Goal: Task Accomplishment & Management: Complete application form

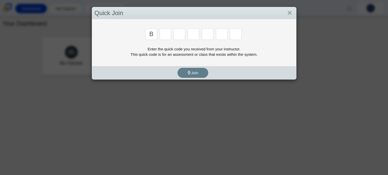
type input "b"
type input "m"
type input "5"
type input "3"
type input "5"
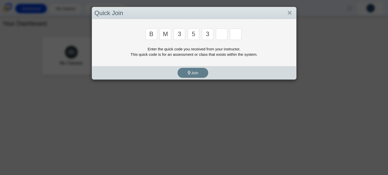
type input "3"
type input "g"
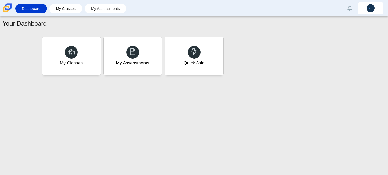
type input "b"
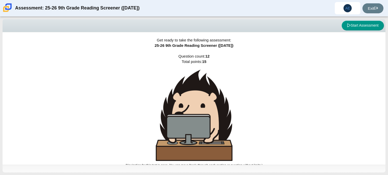
scroll to position [3, 0]
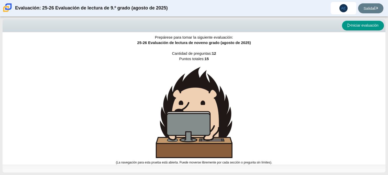
click at [312, 115] on div "Prepárese para tomar la siguiente evaluación: 25-26 Evaluación de lectura de no…" at bounding box center [194, 95] width 383 height 133
click at [170, 135] on img at bounding box center [194, 112] width 77 height 91
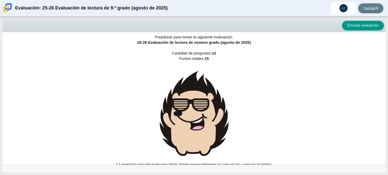
click at [210, 117] on img at bounding box center [194, 114] width 77 height 94
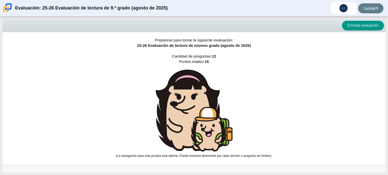
click at [210, 117] on img at bounding box center [194, 111] width 77 height 82
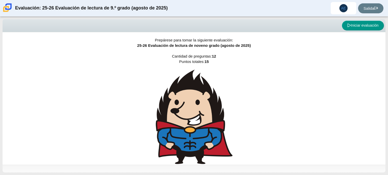
click at [210, 117] on img at bounding box center [194, 117] width 77 height 94
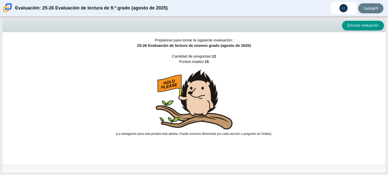
click at [210, 117] on img at bounding box center [194, 100] width 77 height 60
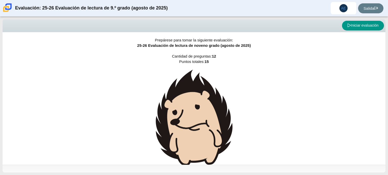
click at [210, 117] on img at bounding box center [194, 118] width 77 height 97
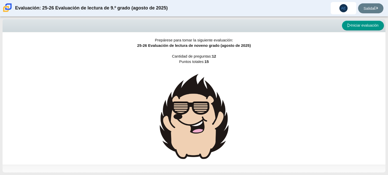
click at [210, 117] on img at bounding box center [194, 117] width 77 height 94
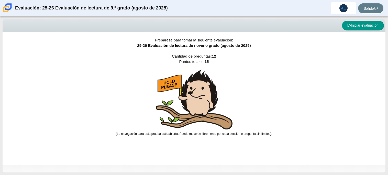
click at [210, 117] on img at bounding box center [194, 100] width 77 height 60
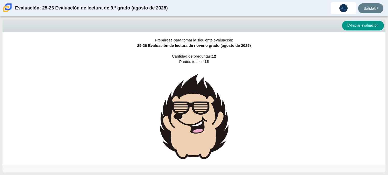
click at [210, 117] on img at bounding box center [194, 117] width 77 height 94
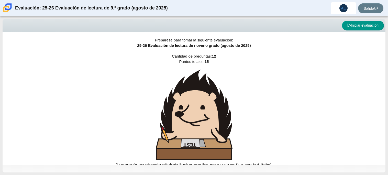
click at [210, 117] on img at bounding box center [194, 115] width 77 height 91
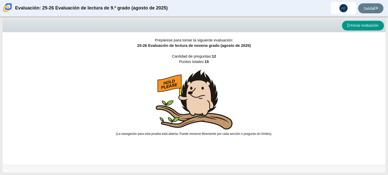
click at [199, 108] on img at bounding box center [194, 100] width 77 height 60
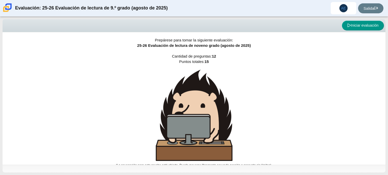
click at [199, 108] on img at bounding box center [194, 115] width 77 height 91
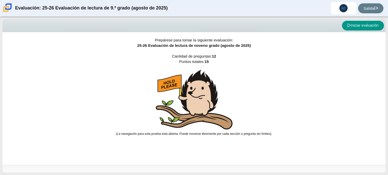
click at [199, 108] on img at bounding box center [194, 100] width 77 height 60
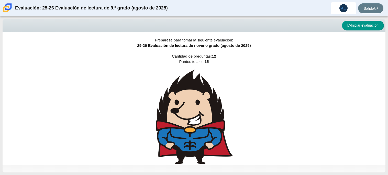
click at [199, 108] on img at bounding box center [194, 117] width 77 height 94
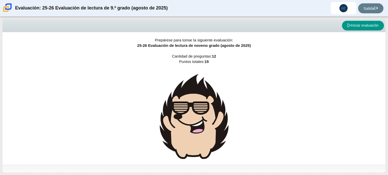
click at [310, 105] on div "Prepárese para tomar la siguiente evaluación: 25-26 Evaluación de lectura de no…" at bounding box center [194, 98] width 383 height 133
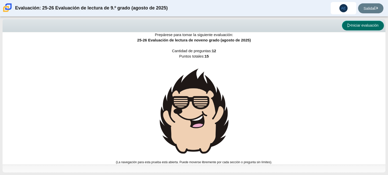
click at [354, 27] on font "Iniciar evaluación" at bounding box center [365, 25] width 28 height 4
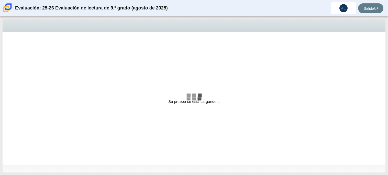
select select "ccc5b315-3c7c-471c-bf90-f22c8299c798"
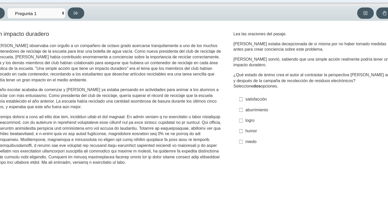
click at [117, 115] on font "Elementos de evaluación" at bounding box center [109, 136] width 198 height 45
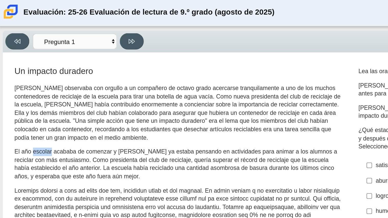
click at [71, 79] on font "Scarlett observaba con orgullo a un compañero de octavo grado acercarse tranqui…" at bounding box center [109, 69] width 198 height 35
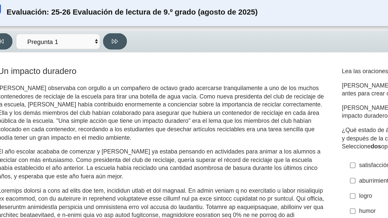
click at [114, 80] on font "Scarlett observaba con orgullo a un compañero de octavo grado acercarse tranqui…" at bounding box center [109, 69] width 198 height 35
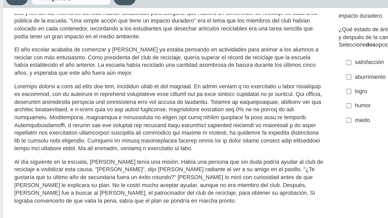
scroll to position [35, 0]
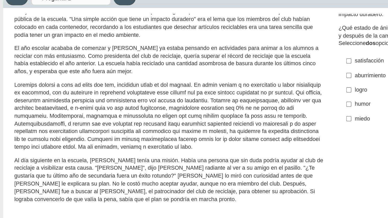
click at [197, 110] on font "Elementos de evaluación" at bounding box center [109, 102] width 198 height 45
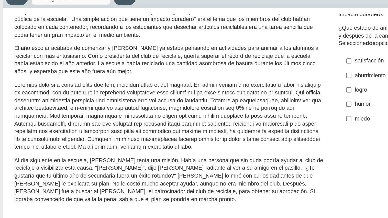
click at [197, 110] on font "Elementos de evaluación" at bounding box center [109, 102] width 198 height 45
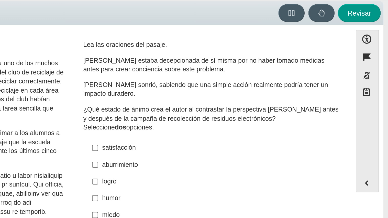
scroll to position [1, 0]
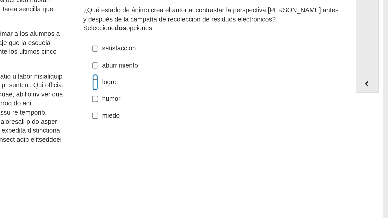
click at [225, 119] on input "logro logro" at bounding box center [225, 119] width 3 height 9
checkbox input "true"
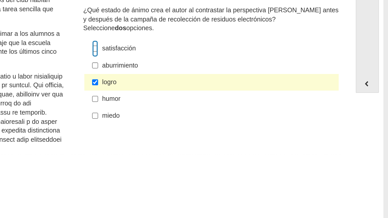
click at [224, 101] on input "satisfacción satisfacción" at bounding box center [225, 100] width 3 height 9
checkbox input "true"
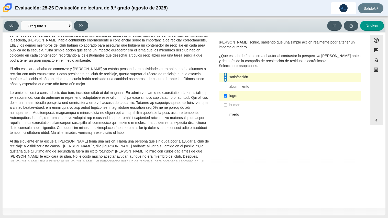
scroll to position [25, 0]
click at [82, 26] on icon at bounding box center [81, 26] width 4 height 4
select select "0ff64528-ffd7-428d-b192-babfaadd44e8"
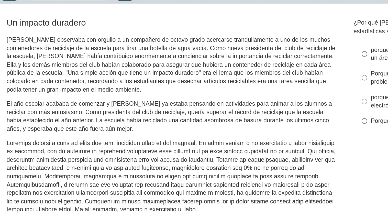
click at [73, 98] on font "El año escolar acababa de comenzar y Scarlett ya estaba pensando en actividades…" at bounding box center [108, 100] width 196 height 20
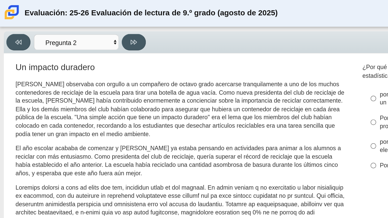
scroll to position [3, 0]
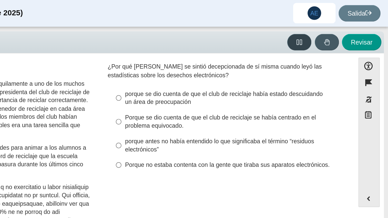
click at [334, 25] on icon at bounding box center [335, 26] width 4 height 4
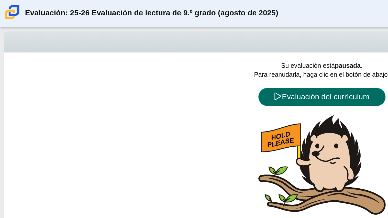
click at [181, 57] on font "Evaluación del currículum" at bounding box center [196, 58] width 53 height 5
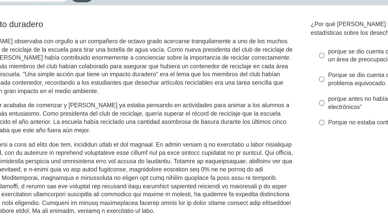
scroll to position [2, 0]
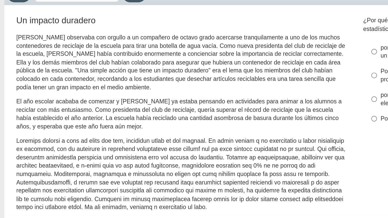
click at [131, 63] on font "Scarlett observaba con orgullo a un compañero de octavo grado acercarse tranqui…" at bounding box center [109, 66] width 198 height 35
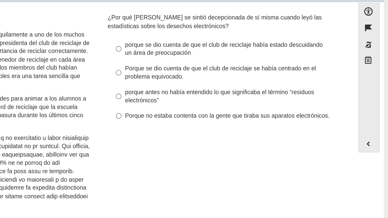
click at [240, 103] on font "Porque no estaba contenta con la gente que tiraba sus aparatos electrónicos." at bounding box center [291, 100] width 123 height 5
click at [227, 103] on input "Porque no estaba contenta con la gente que tiraba sus aparatos electrónicos. Po…" at bounding box center [225, 100] width 3 height 9
radio input "true"
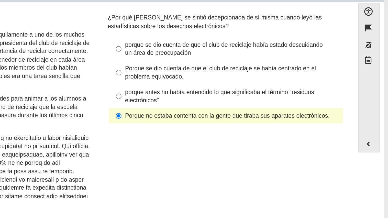
click at [242, 91] on font "porque antes no había entendido lo que significaba el término “residuos electró…" at bounding box center [287, 89] width 114 height 10
click at [227, 91] on input "porque antes no había entendido lo que significaba el término “residuos electró…" at bounding box center [225, 89] width 3 height 14
radio input "true"
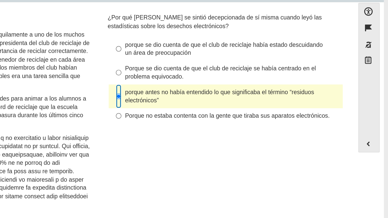
scroll to position [0, 0]
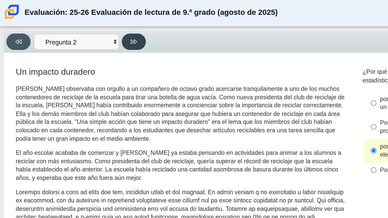
click at [84, 23] on button at bounding box center [81, 26] width 15 height 10
select select "7ce3d843-6974-4858-901c-1ff39630e843"
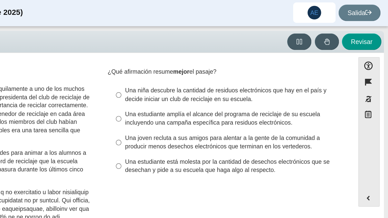
click at [288, 28] on div "Revisar" at bounding box center [237, 26] width 294 height 10
click at [300, 62] on font "Una niña descubre la cantidad de residuos electrónicos que hay en el país y dec…" at bounding box center [291, 58] width 122 height 10
click at [227, 62] on input "Una niña descubre la cantidad de residuos electrónicos que hay en el país y dec…" at bounding box center [225, 58] width 3 height 14
radio input "true"
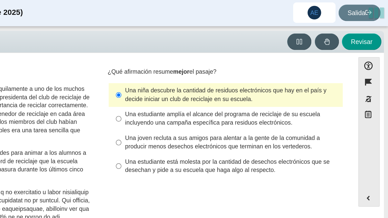
click at [245, 110] on div "Pregunta ¿Qué afirmación resume mejor el pasaje? Respuestas Una niña descubre l…" at bounding box center [290, 75] width 150 height 71
click at [255, 87] on font "Una joven recluta a sus amigos para alentar a la gente de la comunidad a produc…" at bounding box center [288, 86] width 117 height 10
click at [227, 87] on input "Una joven recluta a sus amigos para alentar a la gente de la comunidad a produc…" at bounding box center [225, 86] width 3 height 14
radio input "true"
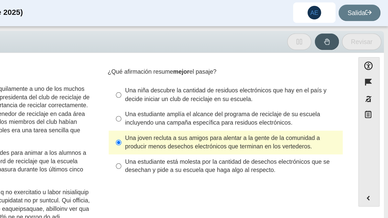
click at [278, 46] on font "el pasaje?" at bounding box center [276, 43] width 16 height 5
click at [280, 51] on label "Una niña descubre la cantidad de residuos electrónicos que hay en el país y dec…" at bounding box center [290, 58] width 141 height 14
click at [227, 51] on input "Una niña descubre la cantidad de residuos electrónicos que hay en el país y dec…" at bounding box center [225, 58] width 3 height 14
radio input "true"
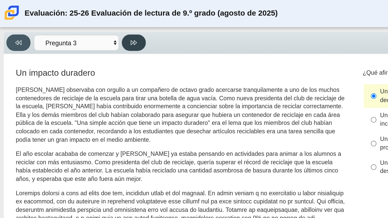
click at [81, 22] on button at bounding box center [81, 26] width 15 height 10
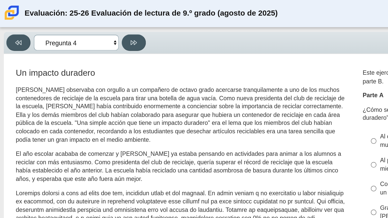
click at [69, 27] on select "Preguntas Pregunta 1 Pregunta 2 Pregunta 3 Pregunta 4 Pregunta 5 Pregunta 6 Pre…" at bounding box center [46, 25] width 51 height 9
click at [21, 21] on select "Preguntas Pregunta 1 Pregunta 2 Pregunta 3 Pregunta 4 Pregunta 5 Pregunta 6 Pre…" at bounding box center [46, 25] width 51 height 9
click at [67, 24] on select "Preguntas Pregunta 1 Pregunta 2 Pregunta 3 Pregunta 4 Pregunta 5 Pregunta 6 Pre…" at bounding box center [46, 25] width 51 height 9
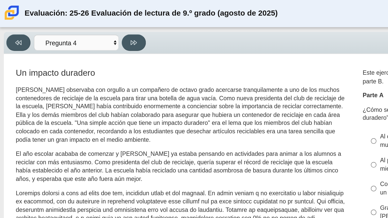
click at [234, 66] on font "¿Cómo se refleja el lema del club de reciclaje, “Una acción simple que tiene un…" at bounding box center [289, 69] width 140 height 10
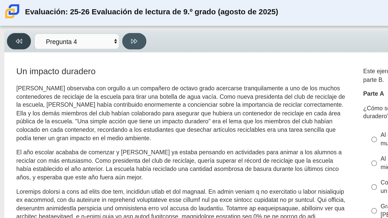
click at [12, 24] on icon at bounding box center [11, 26] width 4 height 4
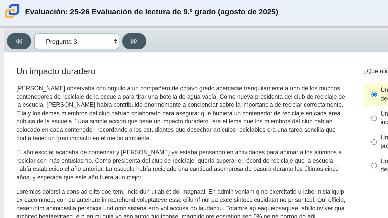
click at [67, 24] on select "Preguntas Pregunta 1 Pregunta 2 Pregunta 3 Pregunta 4 Pregunta 5 Pregunta 6 Pre…" at bounding box center [46, 25] width 51 height 9
select select "ca9ea0f1-49c5-4bd1-83b0-472c18652b42"
click at [21, 21] on select "Preguntas Pregunta 1 Pregunta 2 Pregunta 3 Pregunta 4 Pregunta 5 Pregunta 6 Pre…" at bounding box center [46, 25] width 51 height 9
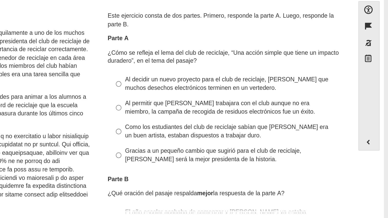
click at [319, 42] on font "Este ejercicio consta de dos partes. Primero, responde la parte A. Luego, respo…" at bounding box center [287, 46] width 136 height 10
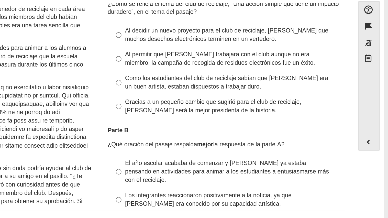
scroll to position [22, 0]
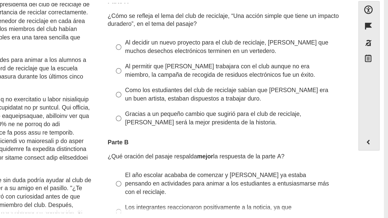
click at [247, 80] on font "Al permitir que Juan Carlos trabajara con el club aunque no era miembro, la cam…" at bounding box center [287, 77] width 115 height 10
click at [227, 80] on input "Al permitir que Juan Carlos trabajara con el club aunque no era miembro, la cam…" at bounding box center [225, 77] width 3 height 14
radio input "true"
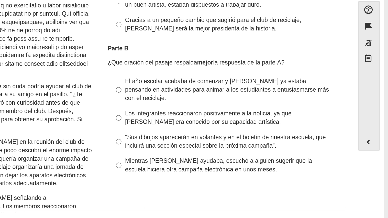
scroll to position [79, 0]
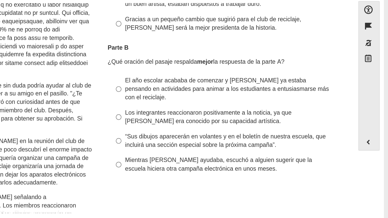
click at [250, 88] on font "El año escolar acababa de comenzar y Scarlett ya estaba pensando en actividades…" at bounding box center [291, 87] width 123 height 15
click at [227, 88] on input "El año escolar acababa de comenzar y Scarlett ya estaba pensando en actividades…" at bounding box center [225, 87] width 3 height 19
radio input "true"
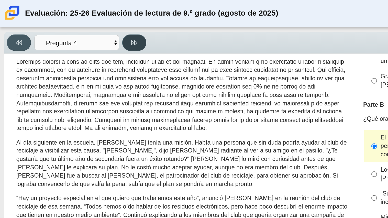
click at [78, 26] on button at bounding box center [81, 26] width 15 height 10
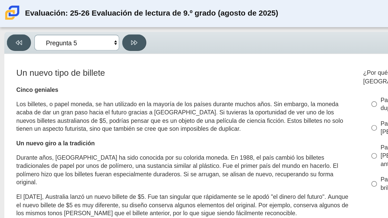
click at [65, 24] on select "Preguntas Pregunta 1 Pregunta 2 Pregunta 3 Pregunta 4 Pregunta 5 Pregunta 6 Pre…" at bounding box center [46, 25] width 51 height 9
click at [21, 21] on select "Preguntas Pregunta 1 Pregunta 2 Pregunta 3 Pregunta 4 Pregunta 5 Pregunta 6 Pre…" at bounding box center [46, 25] width 51 height 9
click at [54, 20] on div "Viewing Question 5 of 12 in Pacing Mode Preguntas Pregunta 1 Pregunta 2 Pregunt…" at bounding box center [194, 25] width 383 height 13
click at [54, 31] on div "Viewing Question 5 of 12 in Pacing Mode Preguntas Pregunta 1 Pregunta 2 Pregunt…" at bounding box center [194, 25] width 383 height 13
click at [59, 25] on select "Preguntas Pregunta 1 Pregunta 2 Pregunta 3 Pregunta 4 Pregunta 5 Pregunta 6 Pre…" at bounding box center [46, 25] width 51 height 9
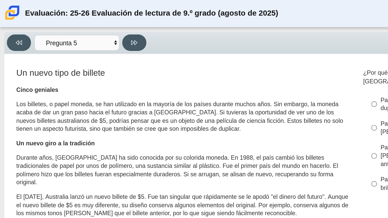
click at [95, 44] on h3 "Un nuevo tipo de billete" at bounding box center [110, 44] width 201 height 6
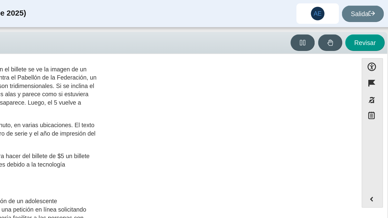
scroll to position [0, 0]
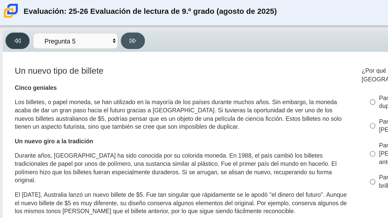
click at [6, 26] on button at bounding box center [11, 26] width 15 height 10
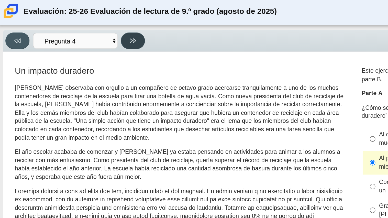
click at [84, 21] on button at bounding box center [81, 26] width 15 height 10
select select "e41f1a79-e29f-4095-8030-a53364015bed"
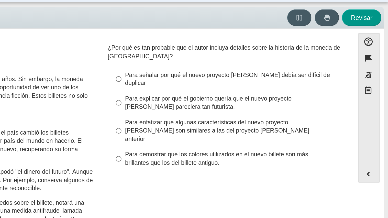
scroll to position [1, 0]
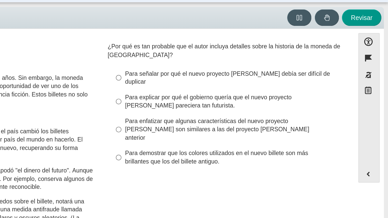
click at [272, 71] on font "Para explicar por qué el gobierno quería que el nuevo proyecto de ley pareciera…" at bounding box center [280, 76] width 101 height 10
click at [227, 71] on input "Para explicar por qué el gobierno quería que el nuevo proyecto de ley pareciera…" at bounding box center [225, 76] width 3 height 14
radio input "true"
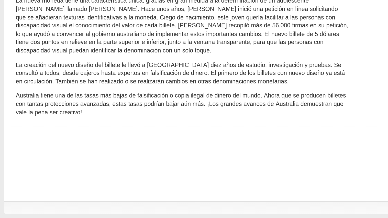
scroll to position [0, 0]
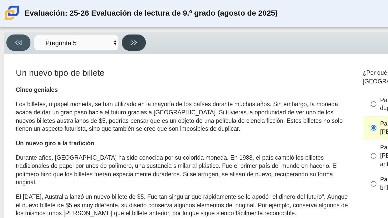
click at [82, 26] on icon at bounding box center [81, 26] width 4 height 4
select select "69146e31-7b3d-4a3e-9ce6-f30c24342ae0"
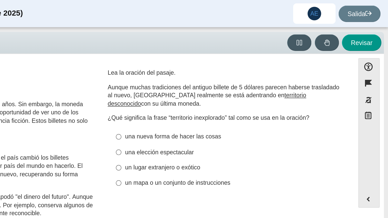
click at [227, 59] on font "Aunque muchas tradiciones del antiguo billete de 5 dólares parecen haberse tras…" at bounding box center [289, 55] width 140 height 10
click at [260, 39] on div "Característica Un nuevo tipo de billete Cinco geniales Los billetes, o papel mo…" at bounding box center [185, 197] width 360 height 323
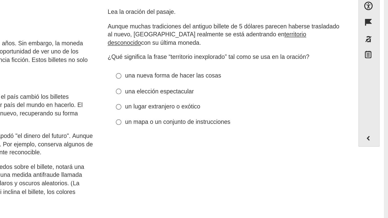
click at [239, 85] on label "una nueva forma de hacer las cosas una nueva forma de hacer las cosas" at bounding box center [290, 82] width 141 height 9
click at [227, 85] on input "una nueva forma de hacer las cosas una nueva forma de hacer las cosas" at bounding box center [225, 82] width 3 height 9
radio input "true"
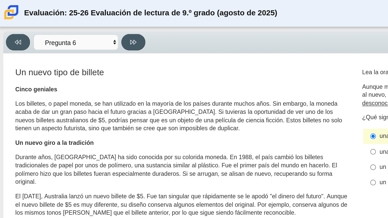
click at [87, 20] on div "Viewing Question 6 of 12 in Pacing Mode Preguntas Pregunta 1 Pregunta 2 Pregunt…" at bounding box center [194, 25] width 383 height 13
click at [84, 23] on button at bounding box center [81, 26] width 15 height 10
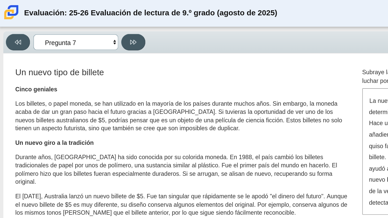
click at [61, 29] on select "Preguntas Pregunta 1 Pregunta 2 Pregunta 3 Pregunta 4 Pregunta 5 Pregunta 6 Pre…" at bounding box center [46, 25] width 51 height 9
click at [122, 51] on div "Un nuevo tipo de billete Cinco geniales Los billetes, o papel moneda, se han ut…" at bounding box center [110, 196] width 201 height 310
click at [58, 18] on div "Viewing Question 7 of 12 in Pacing Mode Preguntas Pregunta 1 Pregunta 2 Pregunt…" at bounding box center [194, 117] width 388 height 201
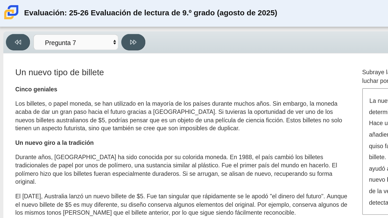
click at [58, 18] on div "Viewing Question 7 of 12 in Pacing Mode Preguntas Pregunta 1 Pregunta 2 Pregunt…" at bounding box center [194, 117] width 388 height 201
click at [58, 23] on select "Preguntas Pregunta 1 Pregunta 2 Pregunta 3 Pregunta 4 Pregunta 5 Pregunta 6 Pre…" at bounding box center [46, 25] width 51 height 9
click at [21, 21] on select "Preguntas Pregunta 1 Pregunta 2 Pregunta 3 Pregunta 4 Pregunta 5 Pregunta 6 Pre…" at bounding box center [46, 25] width 51 height 9
click at [59, 24] on select "Preguntas Pregunta 1 Pregunta 2 Pregunta 3 Pregunta 4 Pregunta 5 Pregunta 6 Pre…" at bounding box center [46, 25] width 51 height 9
click at [111, 40] on div "Característica Un nuevo tipo de billete Cinco geniales Los billetes, o papel mo…" at bounding box center [185, 197] width 360 height 323
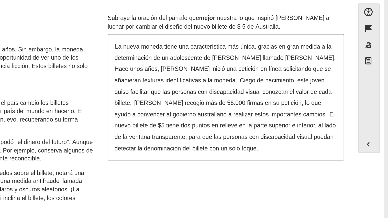
click at [285, 154] on div "Un nuevo tipo de billete Cinco geniales Los billetes, o papel moneda, se han ut…" at bounding box center [185, 197] width 360 height 315
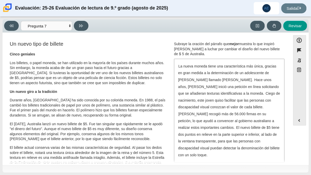
scroll to position [25, 0]
click at [195, 162] on div "Característica Un impacto duradero Scarlett observaba con orgullo a un compañer…" at bounding box center [146, 99] width 283 height 126
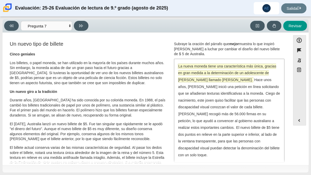
click at [223, 67] on font "La nueva moneda tiene una característica más única, gracias en gran medida a la…" at bounding box center [227, 73] width 98 height 18
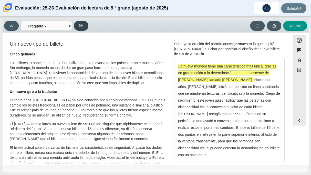
click at [79, 26] on icon at bounding box center [81, 26] width 4 height 4
select select "ea8338c2-a6a3-418e-a305-2b963b54a290"
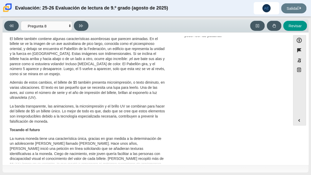
scroll to position [0, 0]
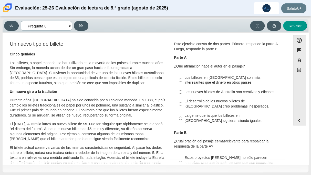
click at [60, 29] on select "Preguntas Pregunta 1 Pregunta 2 Pregunta 3 Pregunta 4 Pregunta 5 Pregunta 6 Pre…" at bounding box center [46, 25] width 51 height 9
click at [85, 83] on font "Los billetes, o papel moneda, se han utilizado en la mayoría de los países dura…" at bounding box center [87, 72] width 154 height 25
click at [64, 25] on select "Preguntas Pregunta 1 Pregunta 2 Pregunta 3 Pregunta 4 Pregunta 5 Pregunta 6 Pre…" at bounding box center [46, 25] width 51 height 9
click at [181, 76] on label "Los billetes en Australia son más interesantes que el dinero en otros países. L…" at bounding box center [229, 80] width 108 height 14
click at [181, 76] on input "Los billetes en Australia son más interesantes que el dinero en otros países. L…" at bounding box center [180, 80] width 3 height 14
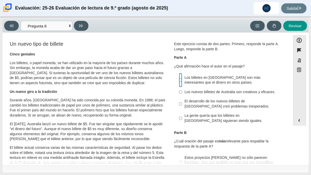
radio input "true"
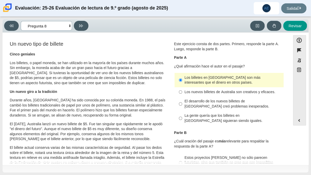
click at [66, 25] on select "Preguntas Pregunta 1 Pregunta 2 Pregunta 3 Pregunta 4 Pregunta 5 Pregunta 6 Pre…" at bounding box center [46, 25] width 51 height 9
click at [150, 148] on font "El billete actual conserva varias de las mismas características de seguridad. A…" at bounding box center [87, 160] width 154 height 30
click at [79, 22] on button at bounding box center [81, 26] width 15 height 10
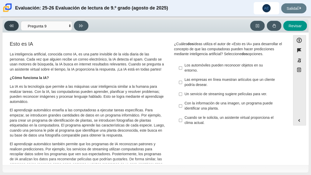
click at [10, 26] on icon at bounding box center [11, 26] width 4 height 4
select select "ea8338c2-a6a3-418e-a305-2b963b54a290"
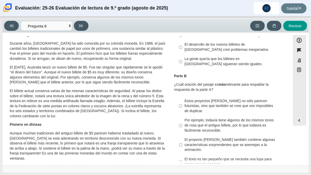
scroll to position [54, 0]
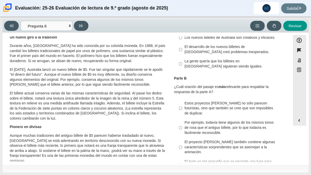
click at [224, 121] on font "Por ejemplo, todavía tiene algunos de los mismos tonos de rosa que el antiguo b…" at bounding box center [228, 127] width 89 height 15
click at [182, 121] on input "Por ejemplo, todavía tiene algunos de los mismos tonos de rosa que el antiguo b…" at bounding box center [180, 127] width 3 height 19
radio input "true"
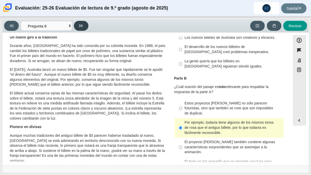
click at [81, 25] on icon at bounding box center [81, 25] width 4 height 3
select select "89f058d6-b15c-4ef5-a4b3-fdaffb8868b6"
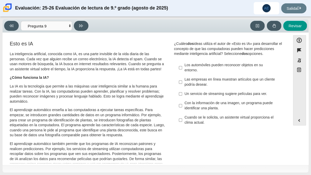
scroll to position [1, 0]
click at [196, 80] on font "Las empresas en línea muestran artículos que un cliente podría desear." at bounding box center [229, 82] width 90 height 10
click at [182, 80] on input "Las empresas en línea muestran artículos que un cliente podría desear. Las empr…" at bounding box center [180, 81] width 3 height 14
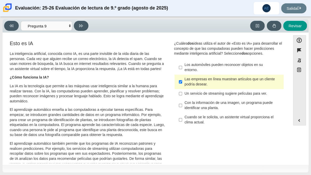
click at [196, 80] on font "Las empresas en línea muestran artículos que un cliente podría desear." at bounding box center [229, 82] width 90 height 10
click at [182, 80] on input "Las empresas en línea muestran artículos que un cliente podría desear. Las empr…" at bounding box center [180, 81] width 3 height 14
checkbox input "false"
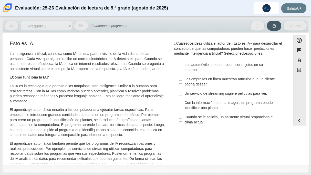
click at [201, 106] on font "Con la información de una imagen, un programa puede identificar una planta." at bounding box center [228, 105] width 88 height 10
click at [182, 106] on input "Con la información de una imagen, un programa puede identificar una planta. Con…" at bounding box center [180, 105] width 3 height 14
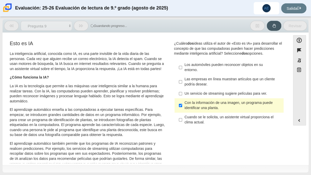
click at [201, 106] on font "Con la información de una imagen, un programa puede identificar una planta." at bounding box center [228, 105] width 88 height 10
click at [182, 106] on input "Con la información de una imagen, un programa puede identificar una planta. Con…" at bounding box center [180, 105] width 3 height 14
checkbox input "false"
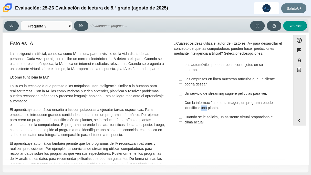
click at [114, 31] on div "Viewing Question 9 of 12 in Pacing Mode Preguntas Pregunta 1 Pregunta 2 Pregunt…" at bounding box center [156, 25] width 306 height 13
click at [129, 16] on div "Evaluación: 25-26 Evaluación de lectura de 9.º grado (agosto de 2025) AE Alejan…" at bounding box center [155, 8] width 311 height 16
click at [236, 65] on font "Los automóviles pueden reconocer objetos en su entorno." at bounding box center [223, 67] width 78 height 10
click at [182, 65] on input "Los automóviles pueden reconocer objetos en su entorno. Los automóviles pueden …" at bounding box center [180, 67] width 3 height 14
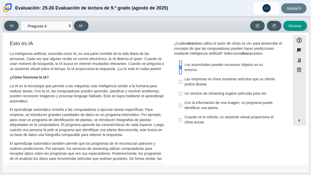
checkbox input "true"
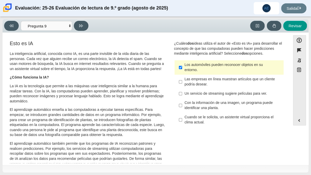
click at [243, 118] on font "Cuando se le solicita, un asistente virtual proporciona el clima actual." at bounding box center [228, 119] width 89 height 10
click at [182, 118] on input "Cuando se le solicita, un asistente virtual proporciona el clima actual. Cuando…" at bounding box center [180, 119] width 3 height 14
checkbox input "true"
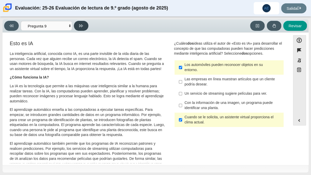
click at [82, 27] on icon at bounding box center [81, 26] width 4 height 4
select select "cdf3c14e-a918-44d1-9b63-3db0fa81641e"
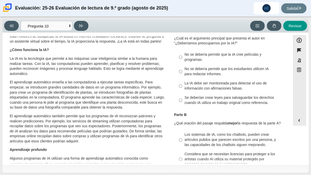
scroll to position [26, 0]
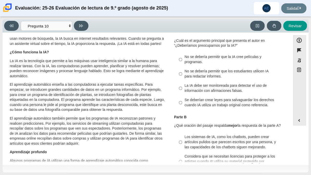
click at [213, 89] on font "La IA debe ser monitoreada para detectar el uso de información con afirmaciones…" at bounding box center [225, 88] width 82 height 10
click at [182, 89] on input "La IA debe ser monitoreada para detectar el uso de información con afirmaciones…" at bounding box center [180, 88] width 3 height 14
radio input "true"
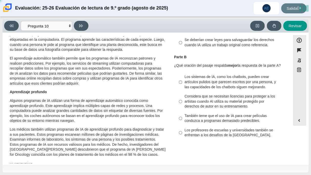
scroll to position [112, 0]
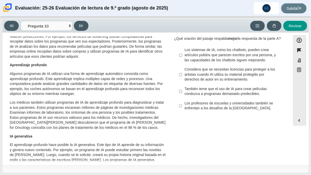
click at [218, 76] on font "Considera que se necesitan licencias para proteger a los artistas cuando AI uti…" at bounding box center [229, 74] width 90 height 15
click at [182, 76] on input "Considera que se necesitan licencias para proteger a los artistas cuando AI uti…" at bounding box center [180, 74] width 3 height 19
radio input "true"
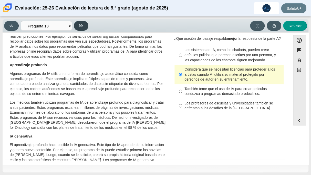
click at [84, 26] on button at bounding box center [81, 26] width 15 height 10
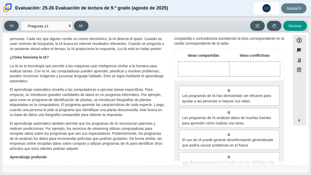
scroll to position [20, 0]
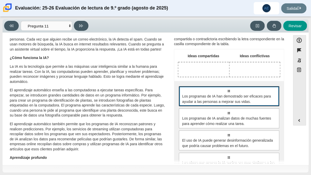
click at [264, 99] on span "Los programas de IA han demostrado ser eficaces para ayudar a las personas a me…" at bounding box center [229, 98] width 94 height 11
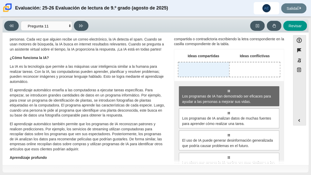
click at [196, 63] on div "Deja la respuesta en la fila 1 de la columna 1 (Ideas compartidas)" at bounding box center [203, 69] width 51 height 14
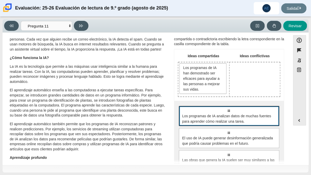
click at [227, 121] on font "Los programas de IA analizan datos de muchas fuentes para aprender cómo realiza…" at bounding box center [226, 118] width 89 height 10
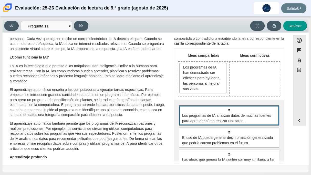
scroll to position [24, 0]
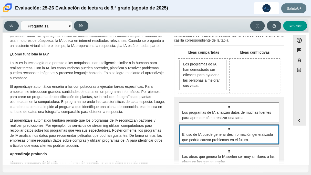
click at [243, 132] on font "El uso de IA puede generar desinformación generalizada que podría causar proble…" at bounding box center [227, 137] width 91 height 10
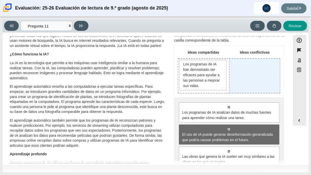
click at [239, 63] on div "Eliminar la respuesta en la fila 1 de la columna 2 (Ideas conflictivas)" at bounding box center [254, 76] width 50 height 34
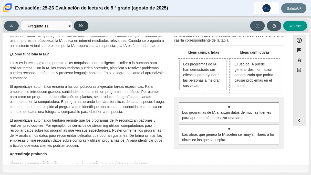
click at [80, 27] on icon at bounding box center [81, 26] width 4 height 4
select select "c3effed4-44ce-4a19-bd96-1787f34e9b4c"
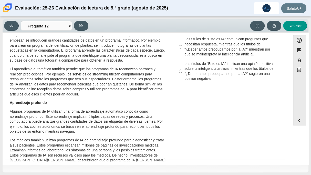
scroll to position [0, 0]
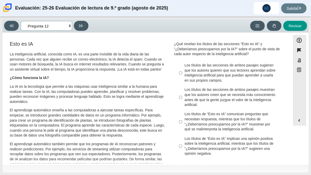
click at [61, 27] on select "Preguntas Pregunta 1 Pregunta 2 Pregunta 3 Pregunta 4 Pregunta 5 Pregunta 6 Pre…" at bounding box center [46, 25] width 51 height 9
click at [21, 21] on select "Preguntas Pregunta 1 Pregunta 2 Pregunta 3 Pregunta 4 Pregunta 5 Pregunta 6 Pre…" at bounding box center [46, 25] width 51 height 9
click at [244, 82] on div "Los títulos de las secciones de ambos pasajes sugieren que los autores quieren …" at bounding box center [232, 73] width 97 height 20
click at [182, 82] on input "Los títulos de las secciones de ambos pasajes sugieren que los autores quieren …" at bounding box center [180, 73] width 3 height 24
radio input "true"
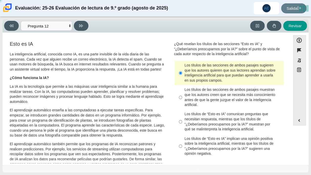
click at [247, 135] on label "Los títulos de “Esto es IA” implican una opinión positiva sobre la inteligencia…" at bounding box center [229, 146] width 108 height 24
click at [182, 135] on input "Los títulos de “Esto es IA” implican una opinión positiva sobre la inteligencia…" at bounding box center [180, 146] width 3 height 24
radio input "true"
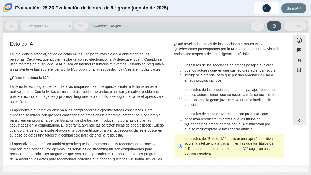
click at [211, 68] on font "Los títulos de las secciones de ambos pasajes sugieren que los autores quieren …" at bounding box center [229, 73] width 91 height 20
click at [182, 68] on input "Los títulos de las secciones de ambos pasajes sugieren que los autores quieren …" at bounding box center [180, 73] width 3 height 24
radio input "true"
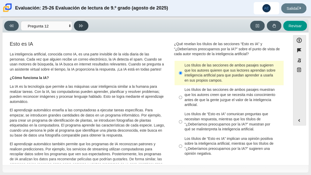
click at [82, 24] on icon at bounding box center [81, 26] width 4 height 4
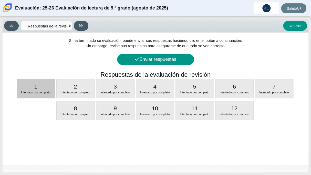
click at [49, 85] on div "1 Intentado por completo" at bounding box center [36, 88] width 38 height 19
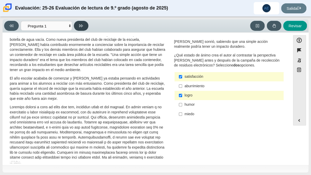
click at [83, 25] on button at bounding box center [81, 26] width 15 height 10
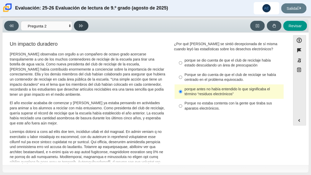
click at [83, 25] on button at bounding box center [81, 26] width 15 height 10
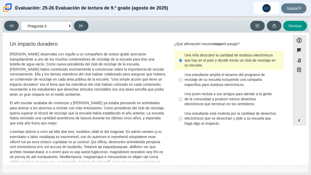
click at [65, 26] on select "Preguntas Pregunta 1 Pregunta 2 Pregunta 3 Pregunta 4 Pregunta 5 Pregunta 6 Pre…" at bounding box center [46, 25] width 51 height 9
click at [21, 21] on select "Preguntas Pregunta 1 Pregunta 2 Pregunta 3 Pregunta 4 Pregunta 5 Pregunta 6 Pre…" at bounding box center [46, 25] width 51 height 9
click at [57, 109] on font "El aprendizaje automático enseña a las computadoras a ejecutar tareas específic…" at bounding box center [87, 123] width 155 height 30
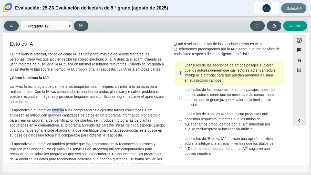
click at [63, 54] on font "La inteligencia artificial, conocida como IA, es una parte invisible de la vida…" at bounding box center [87, 62] width 154 height 20
click at [65, 24] on select "Preguntas Pregunta 1 Pregunta 2 Pregunta 3 Pregunta 4 Pregunta 5 Pregunta 6 Pre…" at bounding box center [46, 25] width 51 height 9
click at [21, 21] on select "Preguntas Pregunta 1 Pregunta 2 Pregunta 3 Pregunta 4 Pregunta 5 Pregunta 6 Pre…" at bounding box center [46, 25] width 51 height 9
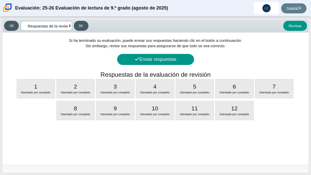
click at [48, 27] on select "Preguntas Pregunta 1 Pregunta 2 Pregunta 3 Pregunta 4 Pregunta 5 Pregunta 6 Pre…" at bounding box center [46, 25] width 51 height 9
click at [21, 21] on select "Preguntas Pregunta 1 Pregunta 2 Pregunta 3 Pregunta 4 Pregunta 5 Pregunta 6 Pre…" at bounding box center [46, 25] width 51 height 9
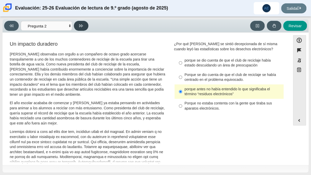
click at [82, 23] on button at bounding box center [81, 26] width 15 height 10
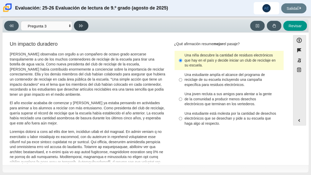
click at [82, 23] on button at bounding box center [81, 26] width 15 height 10
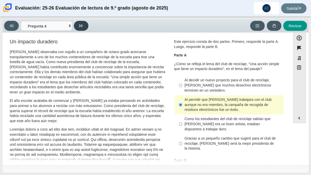
click at [83, 27] on button at bounding box center [81, 26] width 15 height 10
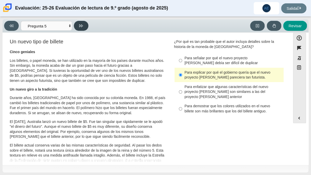
click at [77, 26] on button at bounding box center [81, 26] width 15 height 10
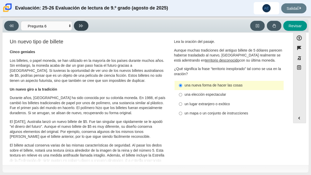
click at [77, 26] on button at bounding box center [81, 26] width 15 height 10
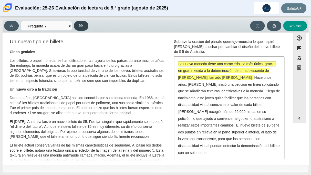
click at [77, 26] on button at bounding box center [81, 26] width 15 height 10
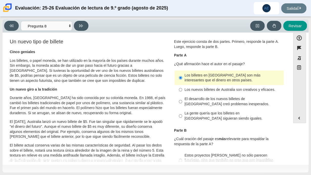
click at [74, 27] on div "Viewing Question 8 of 12 in Pacing Mode Preguntas Pregunta 1 Pregunta 2 Pregunt…" at bounding box center [47, 26] width 86 height 10
click at [80, 26] on icon at bounding box center [81, 26] width 4 height 4
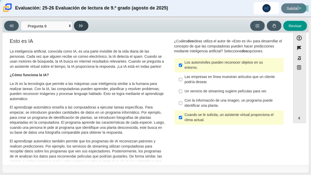
click at [78, 22] on button at bounding box center [81, 26] width 15 height 10
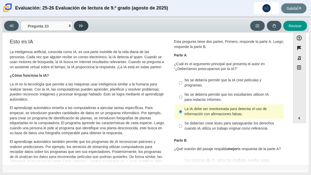
click at [85, 25] on button at bounding box center [81, 26] width 15 height 10
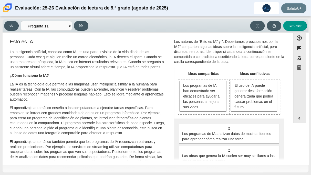
scroll to position [0, 0]
click at [81, 24] on icon at bounding box center [81, 26] width 4 height 4
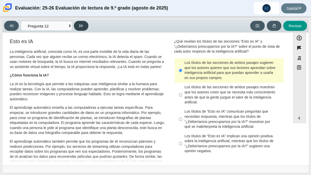
click at [79, 22] on button at bounding box center [81, 26] width 15 height 10
select select "review"
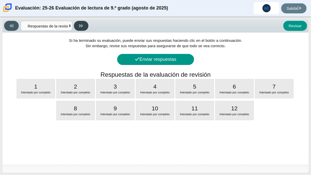
scroll to position [0, 0]
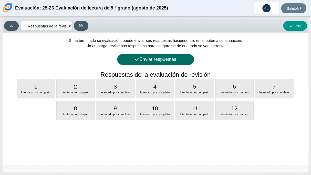
click at [163, 56] on button "Enviar respuestas" at bounding box center [155, 59] width 77 height 11
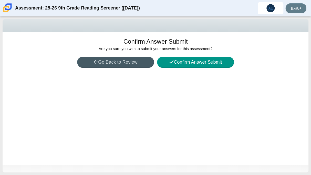
click at [245, 109] on div "Confirm Answer Submit Are you sure you with to submit your answers for this ass…" at bounding box center [156, 98] width 306 height 132
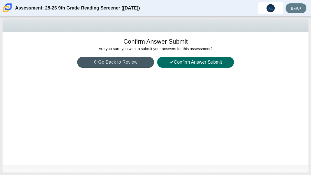
click at [216, 63] on button "Confirm Answer Submit" at bounding box center [195, 62] width 77 height 11
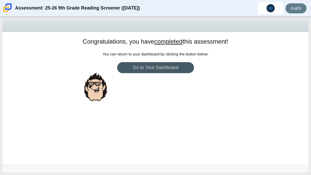
click at [220, 88] on div "Congratulations, you have completed this assessment! You can return to your das…" at bounding box center [156, 98] width 306 height 132
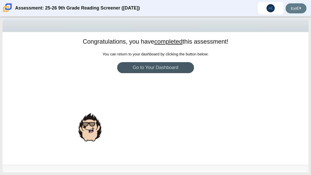
click at [220, 88] on div "Congratulations, you have completed this assessment! You can return to your das…" at bounding box center [156, 98] width 306 height 132
click at [176, 116] on div "Congratulations, you have completed this assessment! You can return to your das…" at bounding box center [156, 98] width 306 height 132
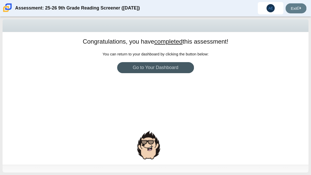
click at [137, 96] on div at bounding box center [136, 94] width 1 height 1
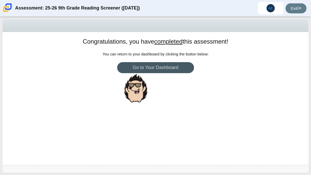
click at [142, 120] on body "Assessment: 25-26 9th Grade Reading Screener (August 2025) AE Alejandra Espinoz…" at bounding box center [155, 87] width 311 height 175
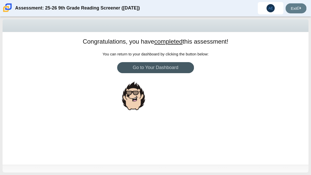
click at [142, 111] on div at bounding box center [134, 95] width 26 height 31
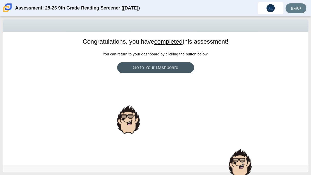
click at [142, 120] on div "Congratulations, you have completed this assessment! You can return to your das…" at bounding box center [156, 98] width 306 height 132
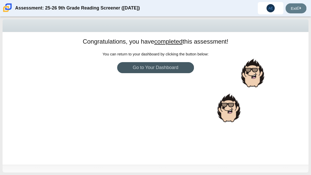
click at [207, 135] on div "Congratulations, you have completed this assessment! You can return to your das…" at bounding box center [156, 98] width 306 height 132
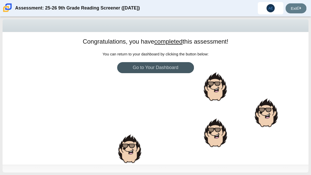
click at [203, 130] on div at bounding box center [215, 132] width 26 height 31
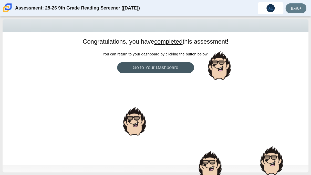
click at [203, 130] on div "Congratulations, you have completed this assessment! You can return to your das…" at bounding box center [156, 98] width 306 height 132
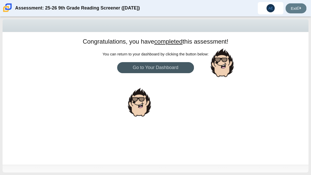
click at [203, 130] on div "Congratulations, you have completed this assessment! You can return to your das…" at bounding box center [156, 98] width 306 height 132
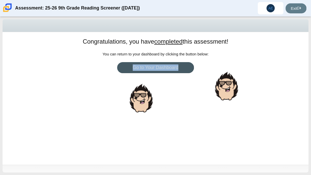
click at [203, 130] on div "Congratulations, you have completed this assessment! You can return to your das…" at bounding box center [156, 98] width 306 height 132
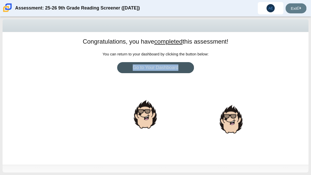
click at [203, 130] on div "Congratulations, you have completed this assessment! You can return to your das…" at bounding box center [156, 98] width 306 height 132
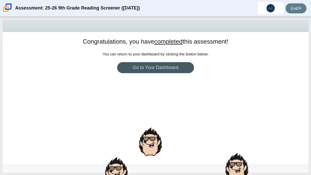
click at [203, 130] on div "Congratulations, you have completed this assessment! You can return to your das…" at bounding box center [156, 98] width 306 height 132
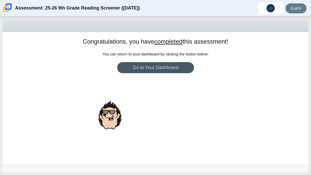
click at [203, 130] on div "Congratulations, you have completed this assessment! You can return to your das…" at bounding box center [156, 98] width 306 height 132
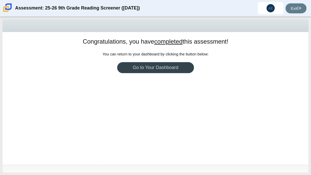
click at [177, 69] on link "Go to Your Dashboard" at bounding box center [155, 67] width 77 height 11
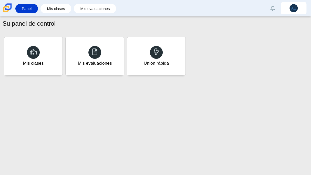
click at [77, 25] on div "Su panel de control" at bounding box center [156, 24] width 306 height 10
